Goal: Task Accomplishment & Management: Manage account settings

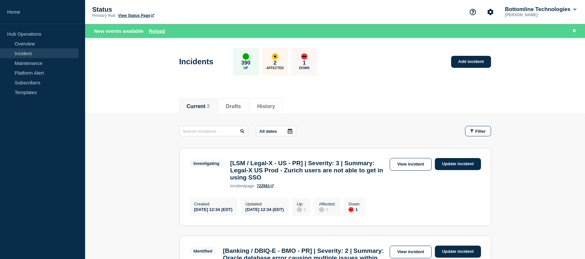
click at [30, 53] on link "Incident" at bounding box center [39, 53] width 79 height 10
click at [29, 63] on link "Maintenance" at bounding box center [39, 63] width 79 height 10
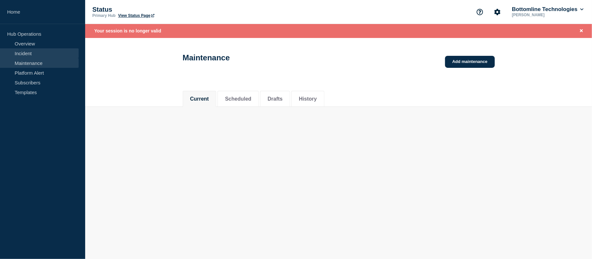
click at [32, 54] on link "Incident" at bounding box center [39, 53] width 79 height 10
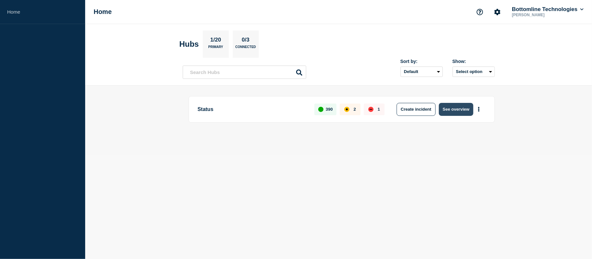
click at [453, 110] on button "See overview" at bounding box center [456, 109] width 34 height 13
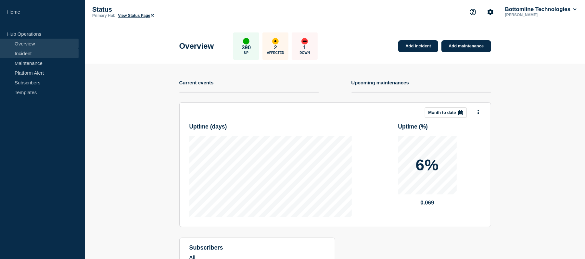
click at [19, 49] on link "Incident" at bounding box center [39, 53] width 79 height 10
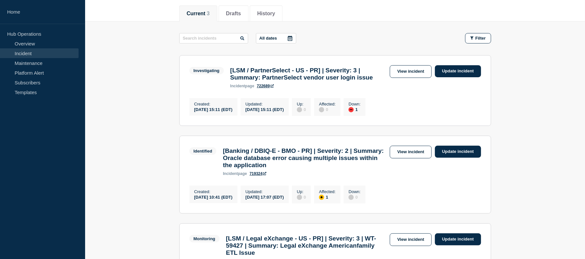
scroll to position [79, 0]
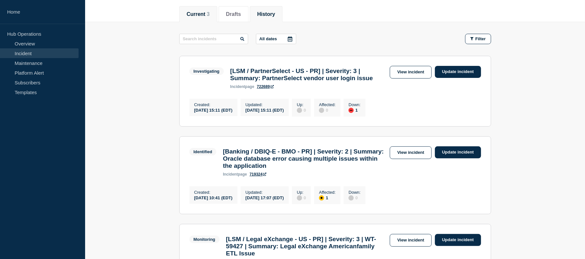
click at [276, 21] on li "History" at bounding box center [266, 14] width 33 height 16
click at [275, 16] on button "History" at bounding box center [266, 14] width 18 height 6
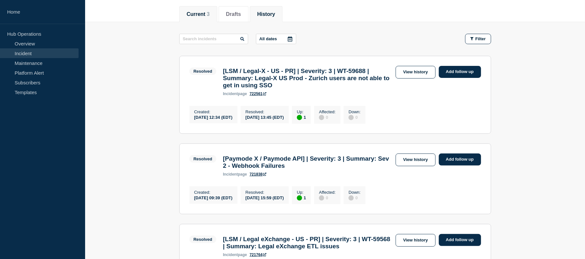
click at [206, 14] on button "Current 3" at bounding box center [198, 14] width 23 height 6
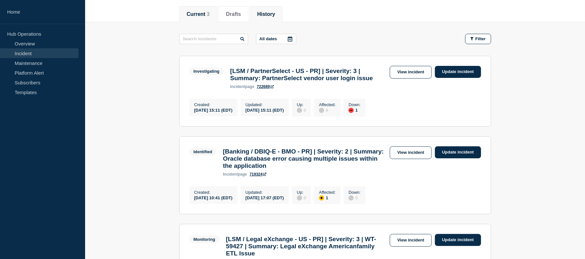
click at [274, 13] on button "History" at bounding box center [266, 14] width 18 height 6
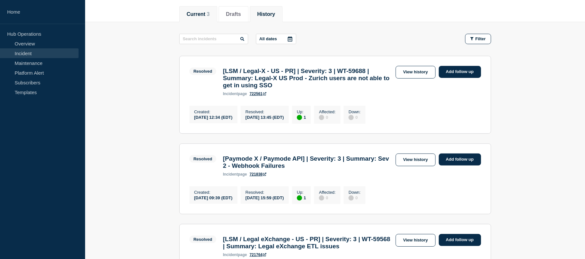
click at [198, 13] on button "Current 3" at bounding box center [198, 14] width 23 height 6
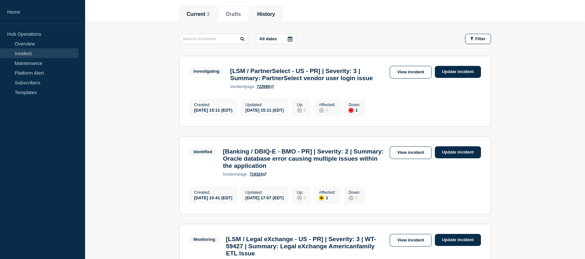
click at [269, 16] on button "History" at bounding box center [266, 14] width 18 height 6
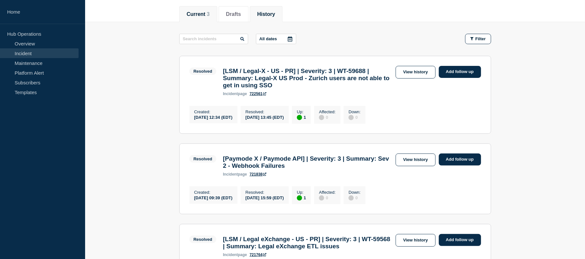
click at [202, 16] on button "Current 3" at bounding box center [198, 14] width 23 height 6
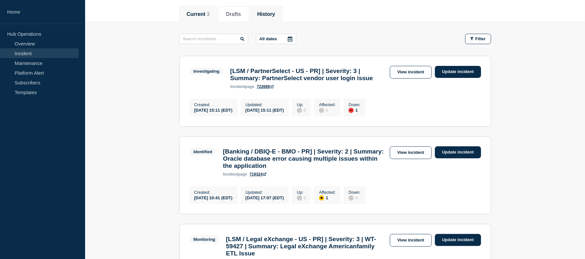
click at [281, 21] on li "History" at bounding box center [266, 14] width 33 height 16
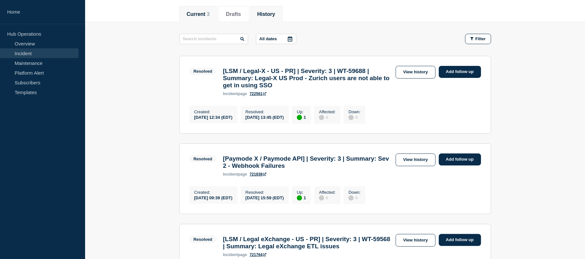
click at [203, 11] on button "Current 3" at bounding box center [198, 14] width 23 height 6
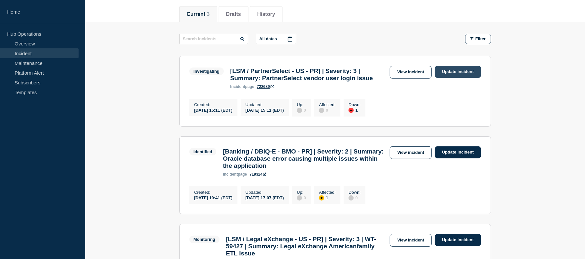
click at [451, 73] on link "Update incident" at bounding box center [458, 72] width 46 height 12
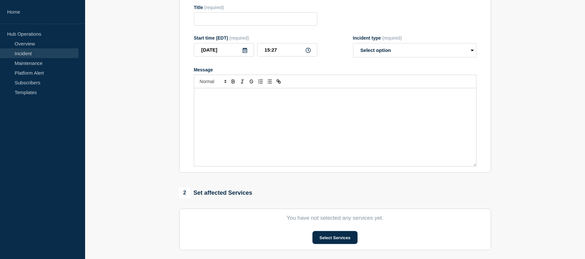
type input "[LSM / PartnerSelect - US - PR] | Severity: 3 | Summary: PartnerSelect vendor u…"
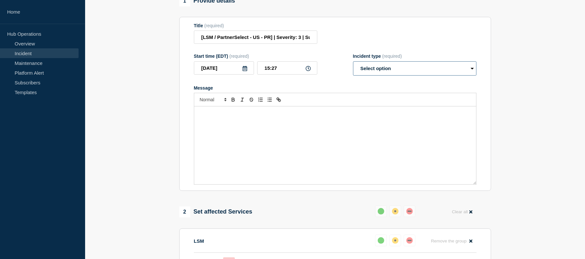
click at [394, 76] on select "Select option Investigating Identified Monitoring Resolved" at bounding box center [414, 68] width 123 height 14
select select "investigating"
click at [353, 68] on select "Select option Investigating Identified Monitoring Resolved" at bounding box center [414, 68] width 123 height 14
click at [246, 115] on div "Message" at bounding box center [335, 146] width 282 height 78
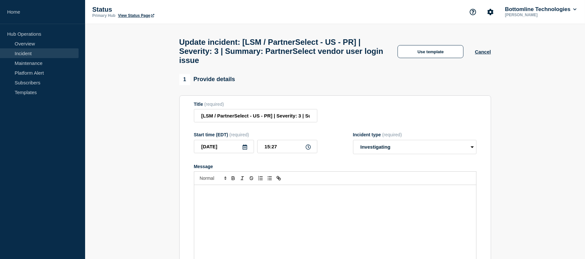
click at [198, 202] on div "Message" at bounding box center [335, 224] width 282 height 78
click at [278, 123] on input "[LSM / PartnerSelect - US - PR] | Severity: 3 | Summary: PartnerSelect vendor u…" at bounding box center [255, 115] width 123 height 13
click at [305, 123] on input "[LSM / PartnerSelect - US - PR] | Severity: 3 | Summary: PartnerSelect vendor u…" at bounding box center [255, 115] width 123 height 13
paste input "WT-59693"
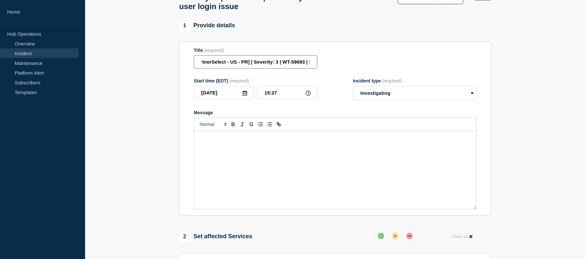
scroll to position [55, 0]
type input "[LSM / PartnerSelect - US - PR] | Severity: 3 | WT-59693 | Summary: PartnerSele…"
click at [237, 164] on div "Message" at bounding box center [335, 169] width 282 height 78
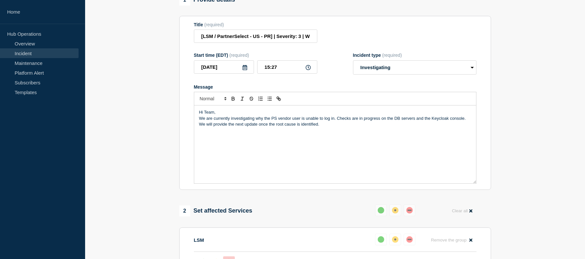
scroll to position [81, 0]
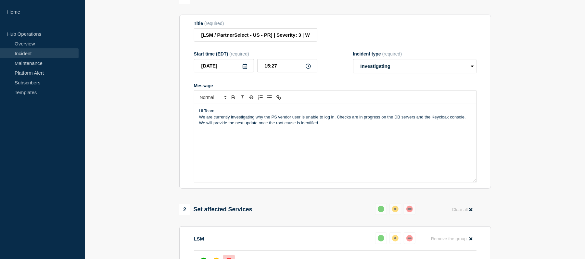
click at [342, 136] on div "Hi Team, We are currently investigating why the PS vendor user is unable to log…" at bounding box center [335, 143] width 282 height 78
drag, startPoint x: 336, startPoint y: 123, endPoint x: 256, endPoint y: 123, distance: 79.6
click at [256, 123] on p "We are currently investigating why the PS vendor user is unable to log in. Chec…" at bounding box center [335, 120] width 272 height 12
click at [274, 123] on p "We are currently investigating why the PS vendor user is unable to log in. Chec…" at bounding box center [335, 120] width 272 height 12
drag, startPoint x: 269, startPoint y: 123, endPoint x: 256, endPoint y: 125, distance: 13.5
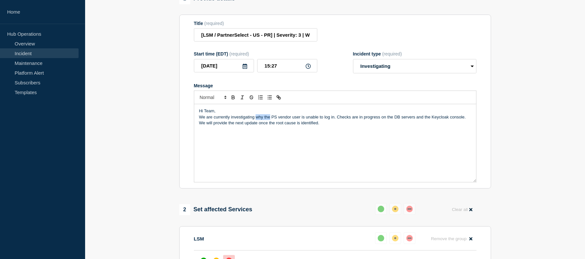
click at [256, 125] on p "We are currently investigating why the PS vendor user is unable to log in. Chec…" at bounding box center [335, 120] width 272 height 12
drag, startPoint x: 332, startPoint y: 124, endPoint x: 300, endPoint y: 124, distance: 31.8
click at [300, 124] on p "We are currently investigating on this PS vendor user is unable to log in. Chec…" at bounding box center [335, 120] width 272 height 12
click at [327, 134] on div "Hi Team, We are currently investigating on this PS vendor user login issue. Che…" at bounding box center [335, 143] width 282 height 78
click at [380, 123] on p "We are currently investigating on this PS vendor user login issue. Checks are i…" at bounding box center [335, 120] width 272 height 12
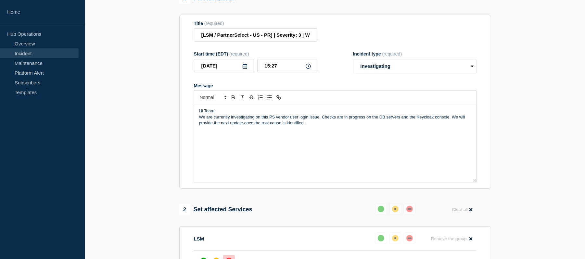
click at [401, 123] on p "We are currently investigating on this PS vendor user login issue. Checks are i…" at bounding box center [335, 120] width 272 height 12
click at [380, 124] on p "We are currently investigating on this PS vendor user login issue. Checks are i…" at bounding box center [335, 120] width 272 height 12
click at [426, 126] on p "We are currently investigating on this PS vendor user login issue. Checks are i…" at bounding box center [335, 120] width 272 height 12
click at [349, 126] on p "We are currently investigating on this PS vendor user login issue. Checks are i…" at bounding box center [335, 120] width 272 height 12
drag, startPoint x: 272, startPoint y: 142, endPoint x: 209, endPoint y: 142, distance: 63.4
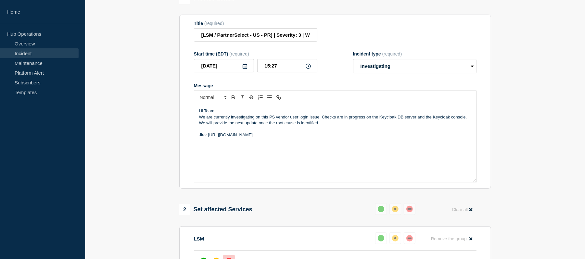
click at [209, 138] on p "Jira: https://jira.bottomline.tech/browse/WT-59693" at bounding box center [335, 135] width 272 height 6
drag, startPoint x: 242, startPoint y: 143, endPoint x: 209, endPoint y: 142, distance: 33.5
click at [209, 138] on p "Jira: WT-59693" at bounding box center [335, 135] width 272 height 6
click at [283, 101] on button "Toggle link" at bounding box center [278, 98] width 9 height 8
paste input "https://jira.bottomline.tech/browse/"
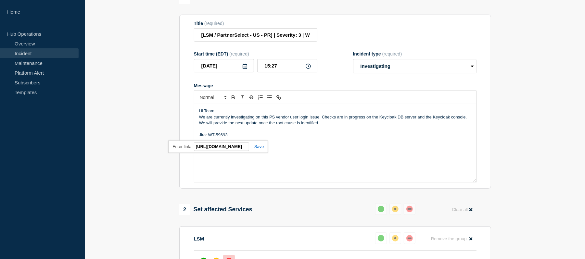
scroll to position [0, 38]
type input "https://jira.bottomline.tech/browse/WT-59693"
click at [260, 153] on div "https://jira.bottomline.tech/browse/WT-59693" at bounding box center [218, 147] width 100 height 13
click at [259, 149] on link at bounding box center [256, 146] width 15 height 5
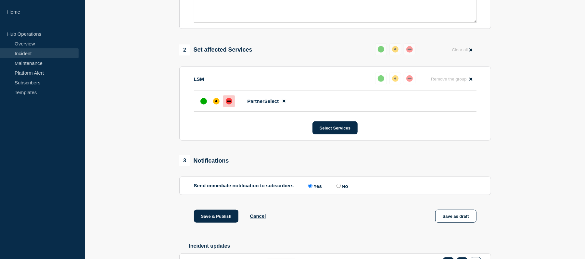
scroll to position [242, 0]
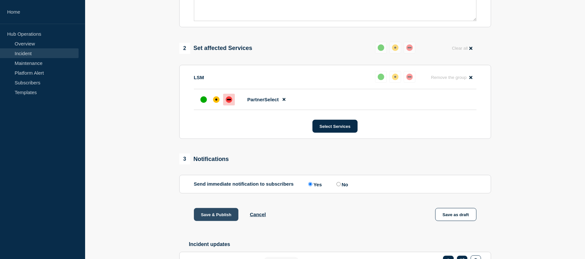
click at [216, 220] on button "Save & Publish" at bounding box center [216, 214] width 45 height 13
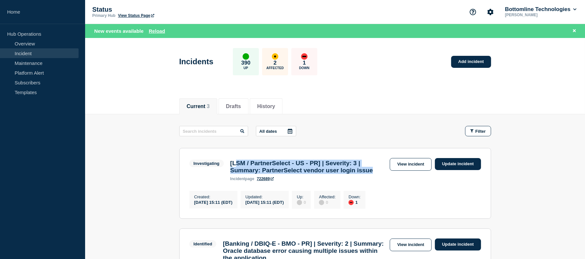
drag, startPoint x: 261, startPoint y: 181, endPoint x: 234, endPoint y: 165, distance: 31.3
click at [234, 165] on h3 "[LSM / PartnerSelect - US - PR] | Severity: 3 | Summary: PartnerSelect vendor u…" at bounding box center [308, 167] width 156 height 14
click at [417, 169] on link "View incident" at bounding box center [411, 164] width 42 height 13
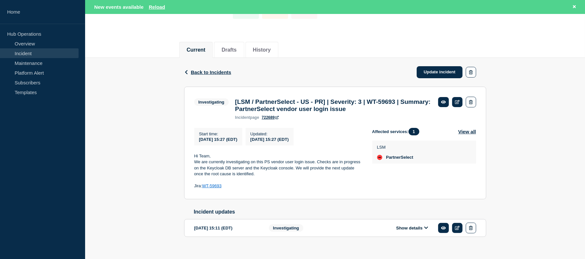
scroll to position [70, 0]
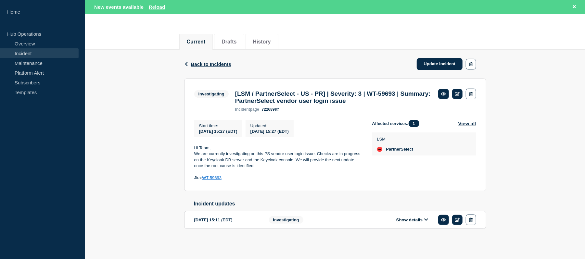
click at [407, 224] on div "Show details" at bounding box center [417, 220] width 119 height 11
